Goal: Task Accomplishment & Management: Use online tool/utility

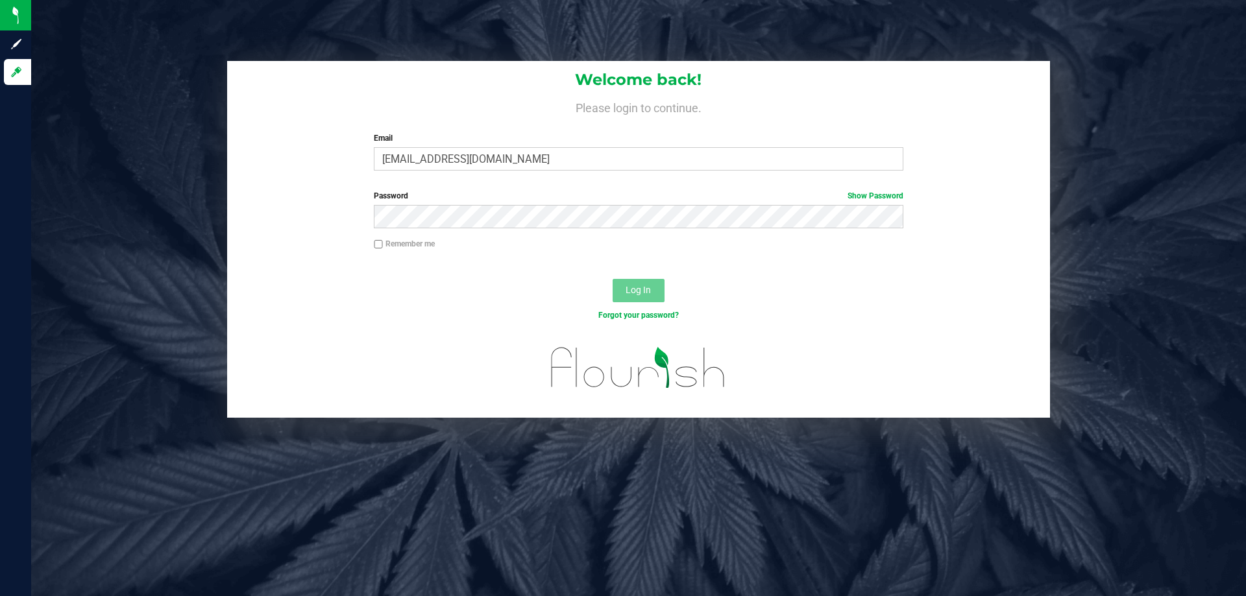
type input "[EMAIL_ADDRESS][DOMAIN_NAME]"
click at [613, 279] on button "Log In" at bounding box center [639, 290] width 52 height 23
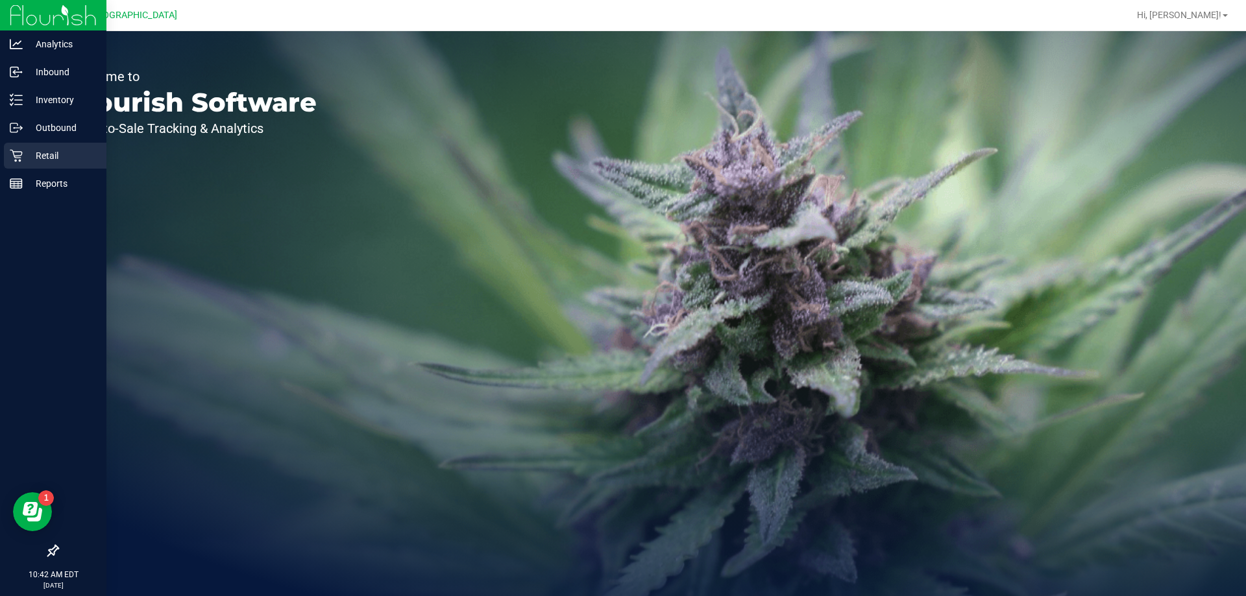
click at [49, 148] on p "Retail" at bounding box center [62, 156] width 78 height 16
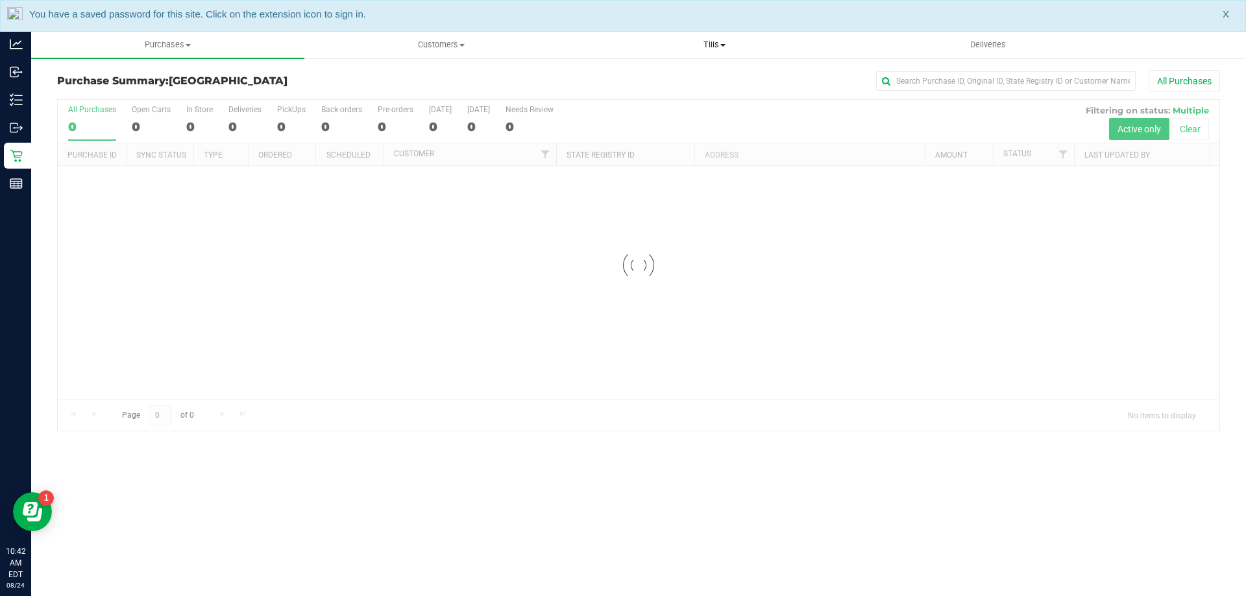
click at [718, 43] on span "Tills" at bounding box center [714, 45] width 272 height 12
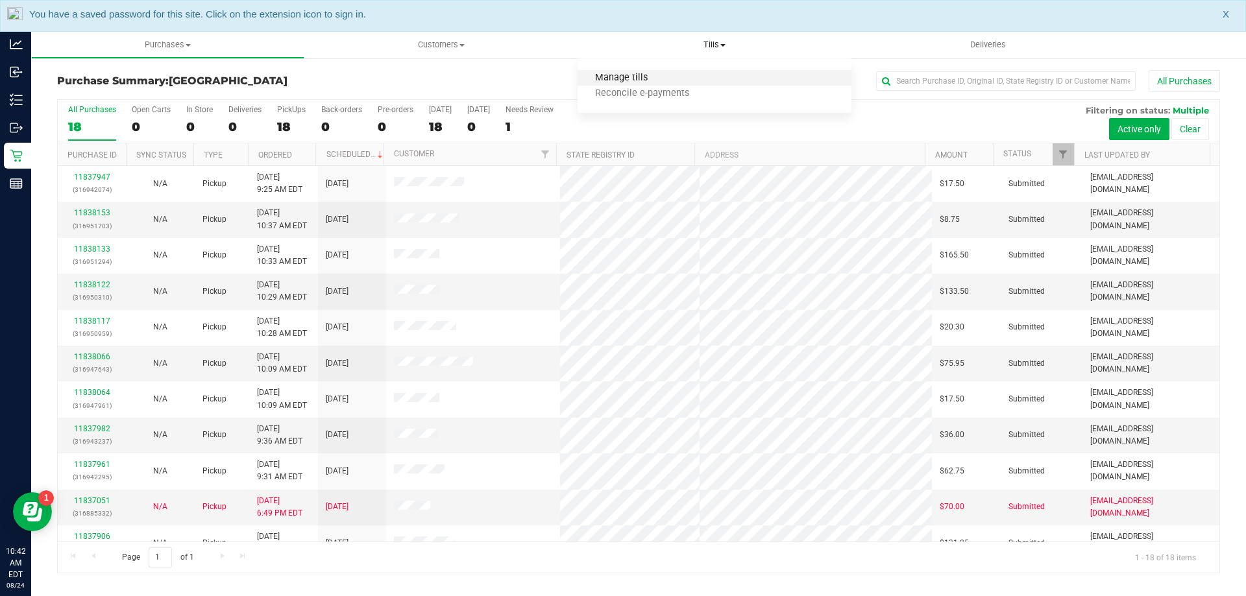
click at [639, 77] on span "Manage tills" at bounding box center [622, 78] width 88 height 11
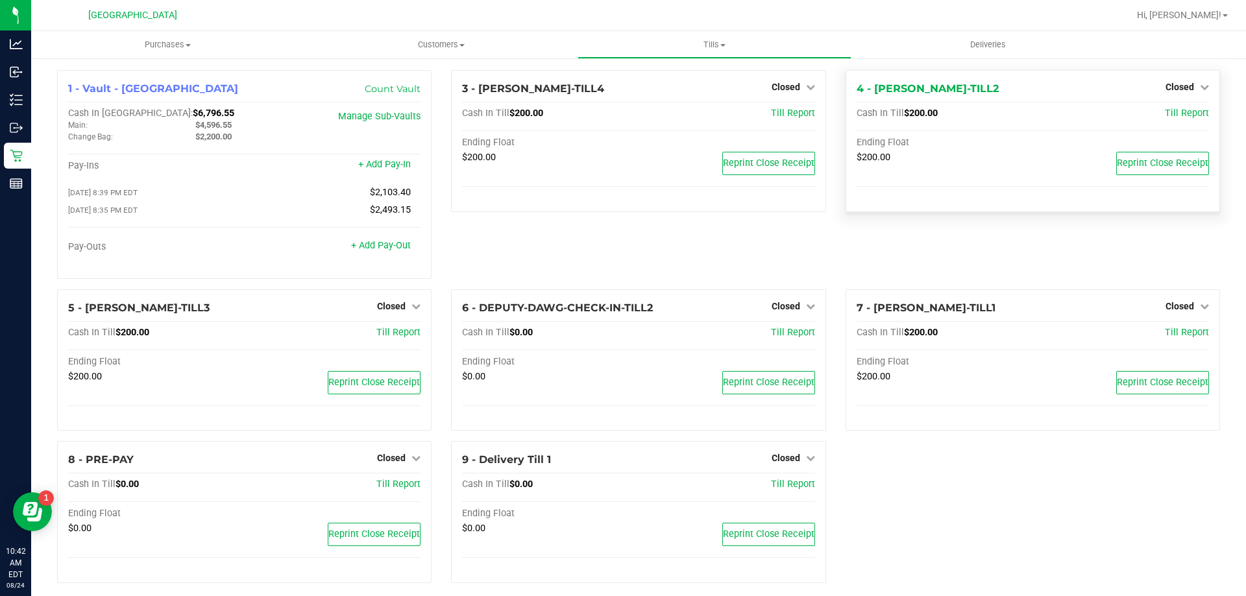
click at [1189, 93] on div "Closed" at bounding box center [1187, 87] width 43 height 16
click at [1200, 90] on icon at bounding box center [1204, 86] width 9 height 9
click at [1185, 114] on link "Open Till" at bounding box center [1179, 114] width 34 height 10
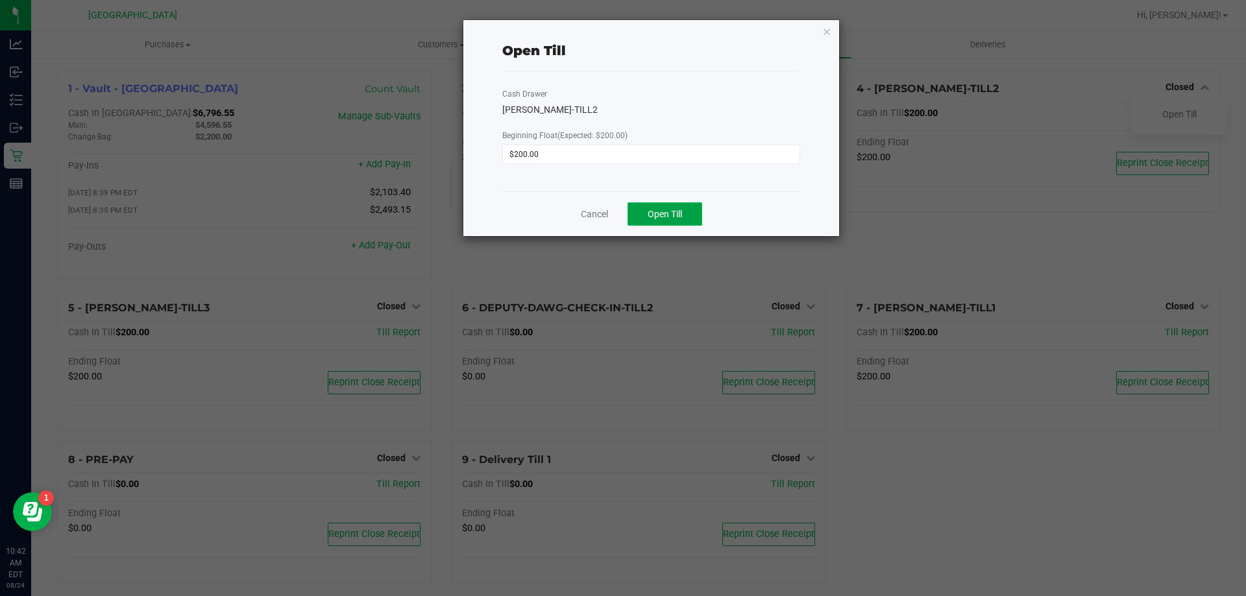
click at [677, 214] on span "Open Till" at bounding box center [665, 214] width 34 height 10
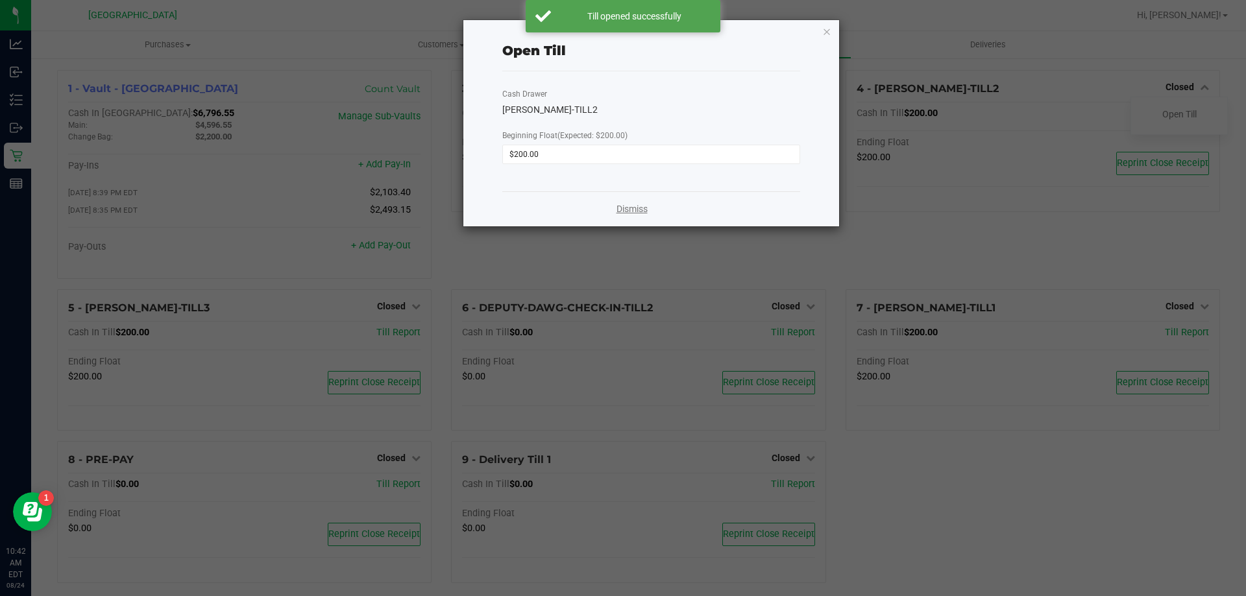
click at [631, 210] on link "Dismiss" at bounding box center [632, 209] width 31 height 14
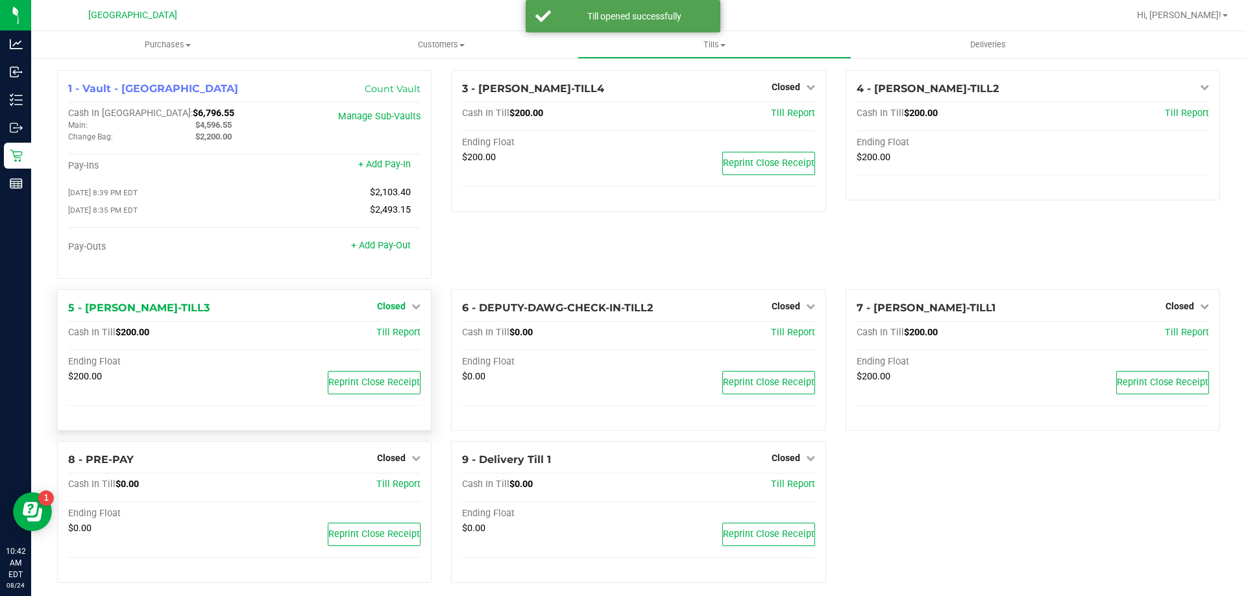
click at [402, 312] on link "Closed" at bounding box center [398, 306] width 43 height 10
click at [398, 331] on link "Open Till" at bounding box center [391, 333] width 34 height 10
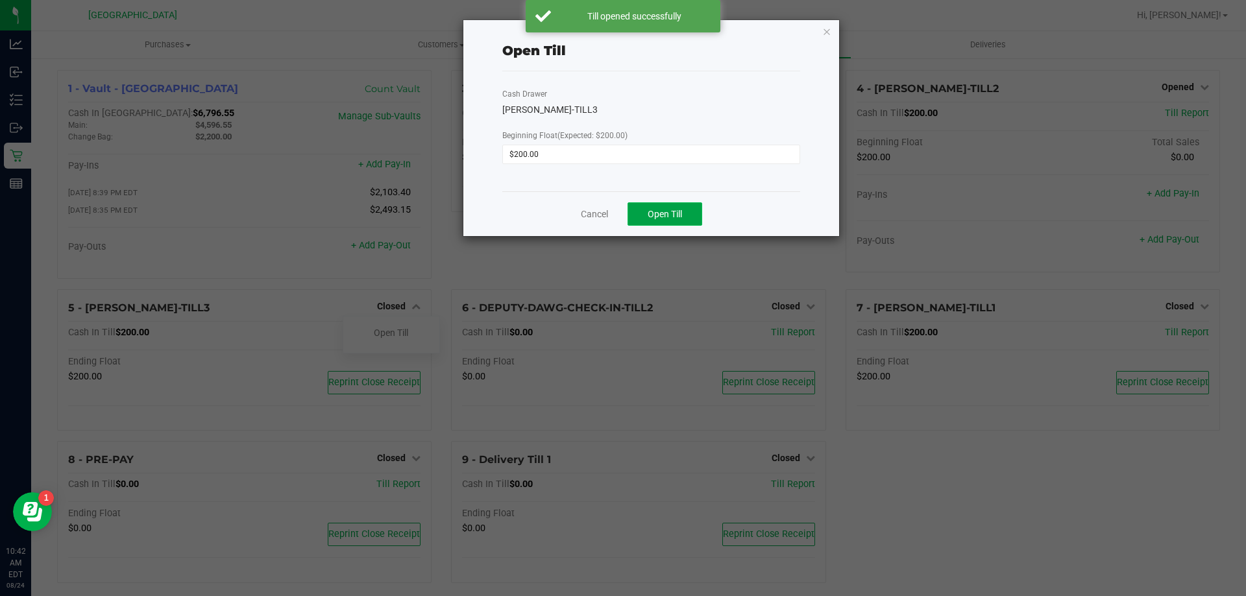
click at [689, 212] on button "Open Till" at bounding box center [665, 213] width 75 height 23
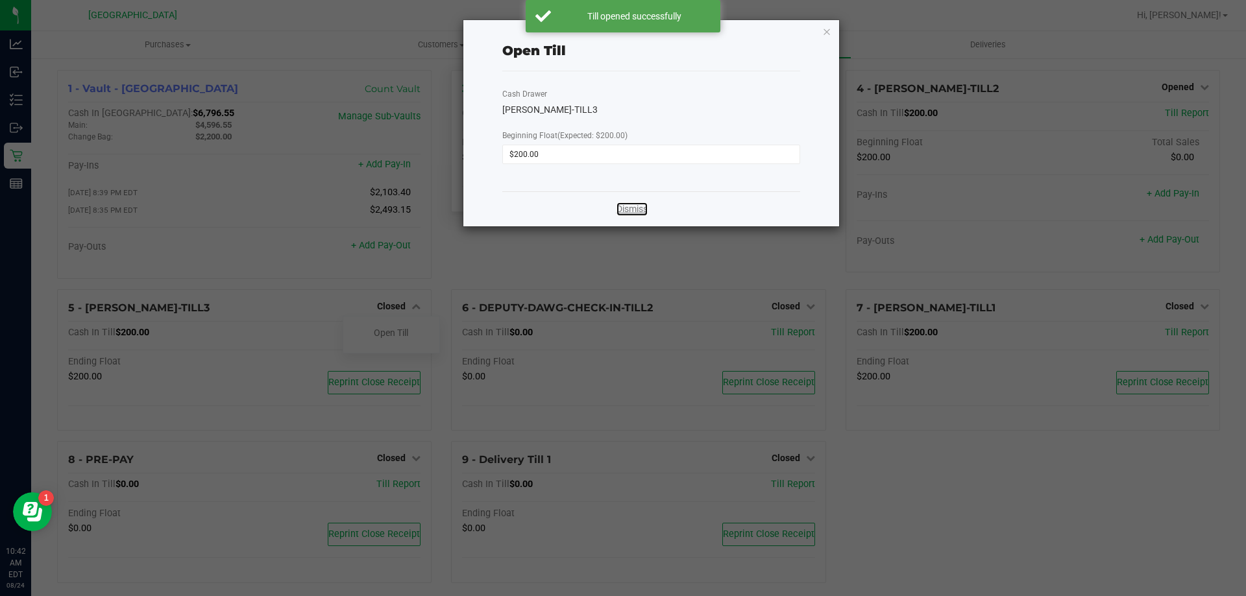
click at [633, 207] on link "Dismiss" at bounding box center [632, 209] width 31 height 14
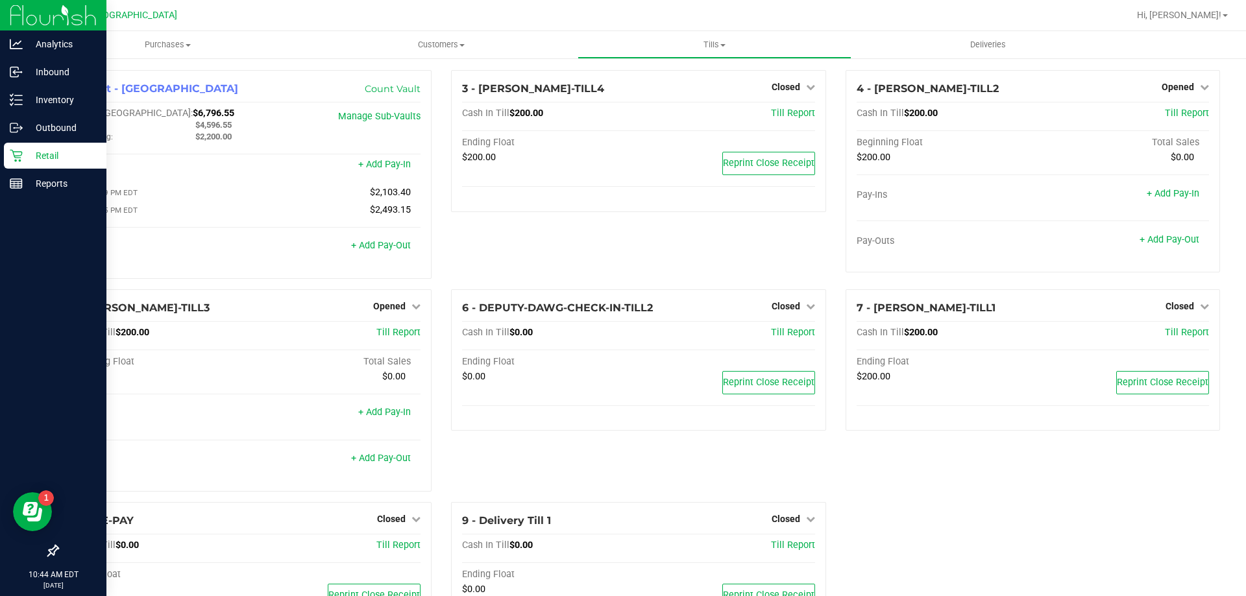
click at [34, 149] on p "Retail" at bounding box center [62, 156] width 78 height 16
